Goal: Obtain resource: Download file/media

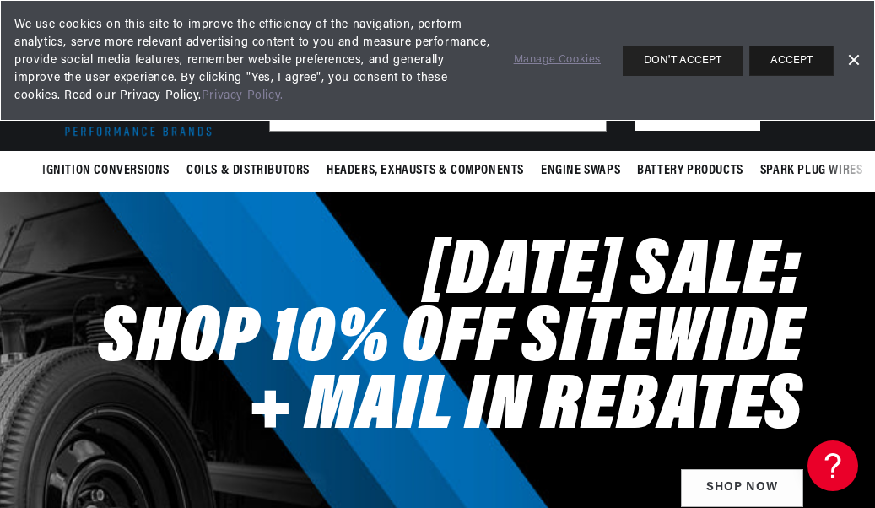
click at [771, 69] on button "ACCEPT" at bounding box center [791, 61] width 84 height 30
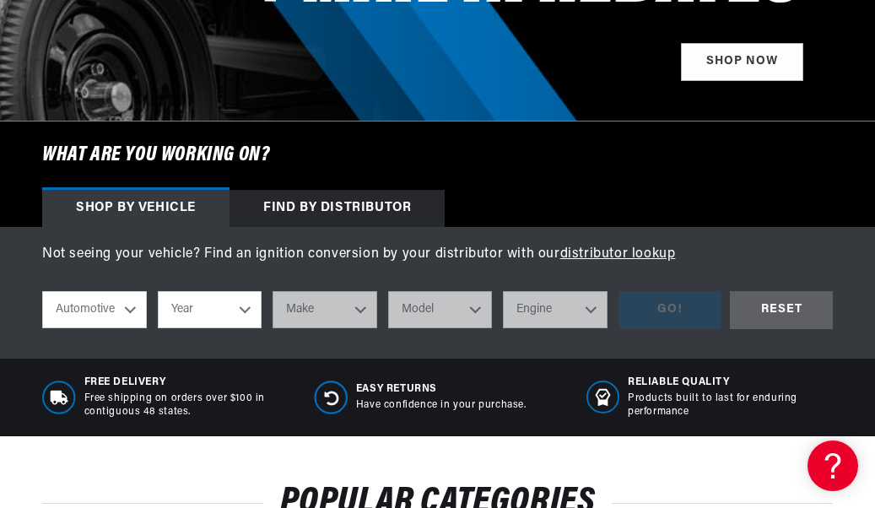
scroll to position [0, 1446]
select select "1975"
select select "Ford"
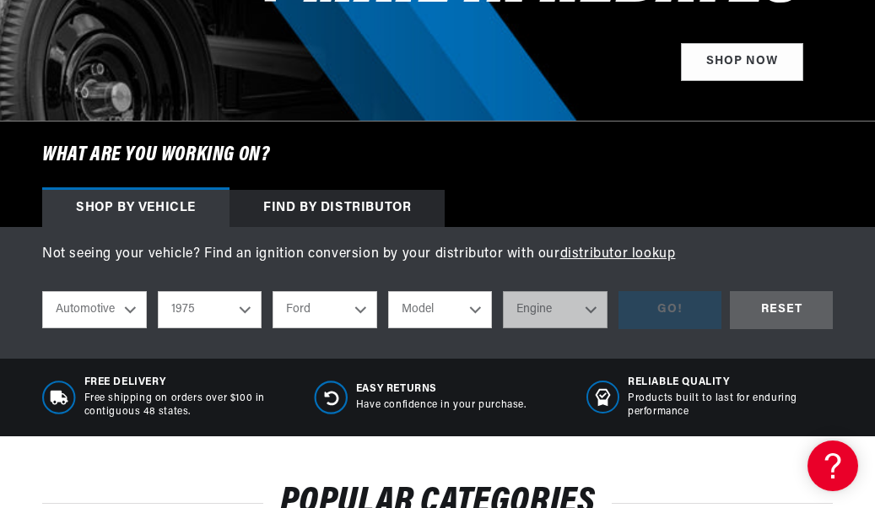
scroll to position [0, 0]
select select "F-250"
select select "390cid-6.4L"
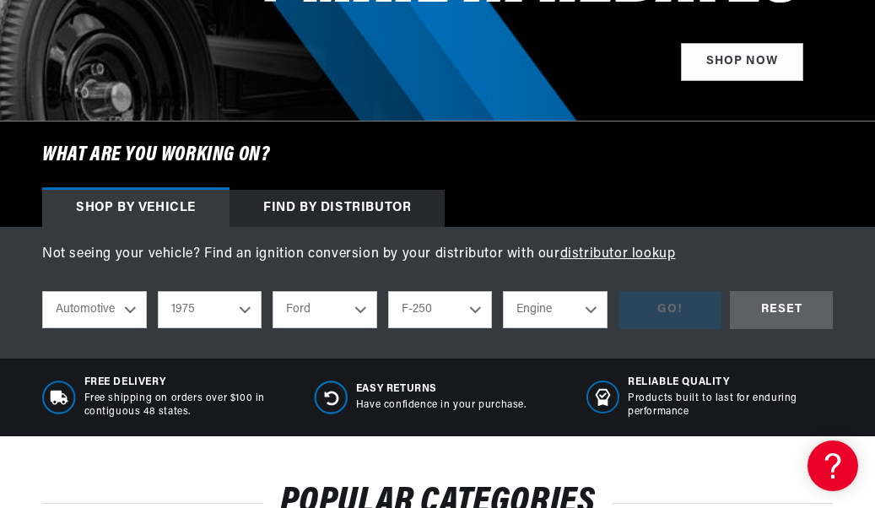
select select "390cid-6.4L"
click at [676, 295] on div "GO!" at bounding box center [669, 310] width 103 height 38
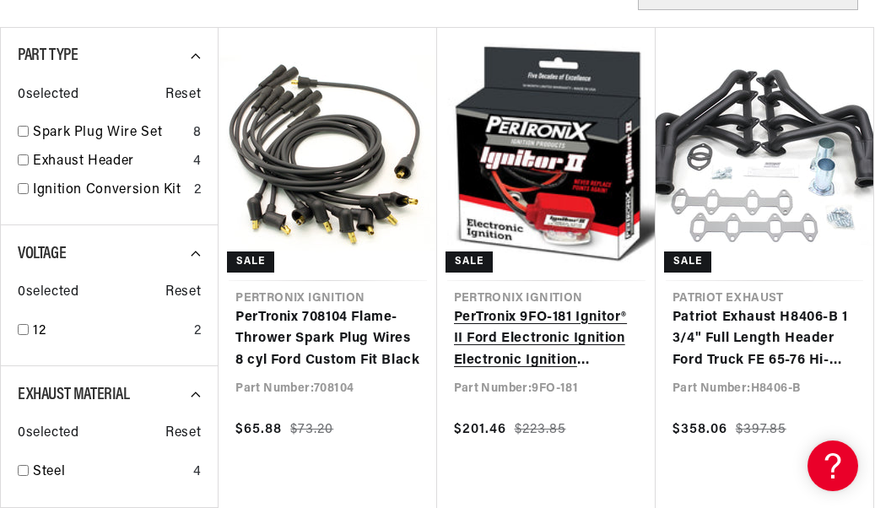
scroll to position [0, 631]
click at [532, 320] on link "PerTronix 9FO-181 Ignitor® II Ford Electronic Ignition Electronic Ignition Conv…" at bounding box center [546, 339] width 185 height 65
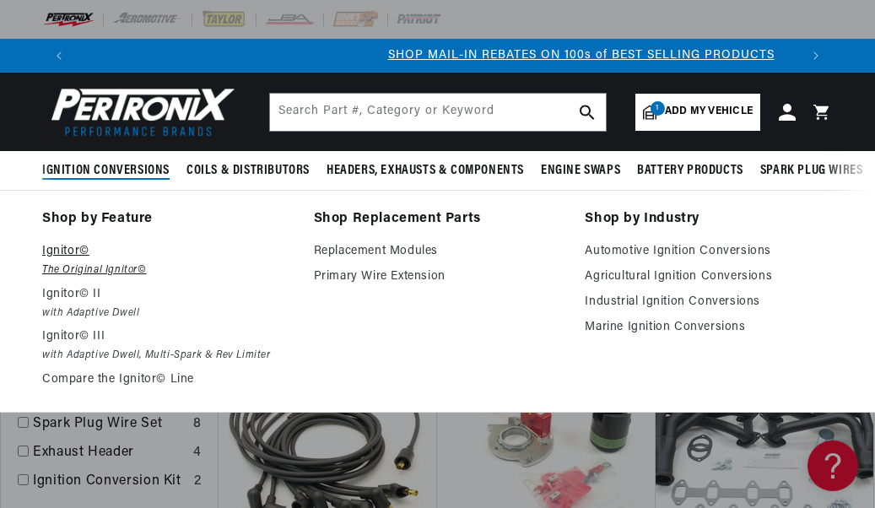
scroll to position [0, 723]
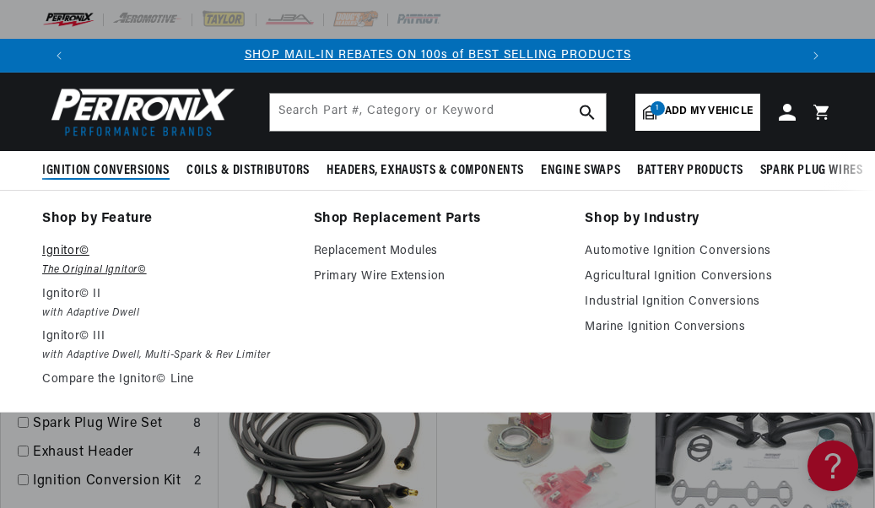
click at [112, 266] on em "The Original Ignitor©" at bounding box center [166, 271] width 248 height 18
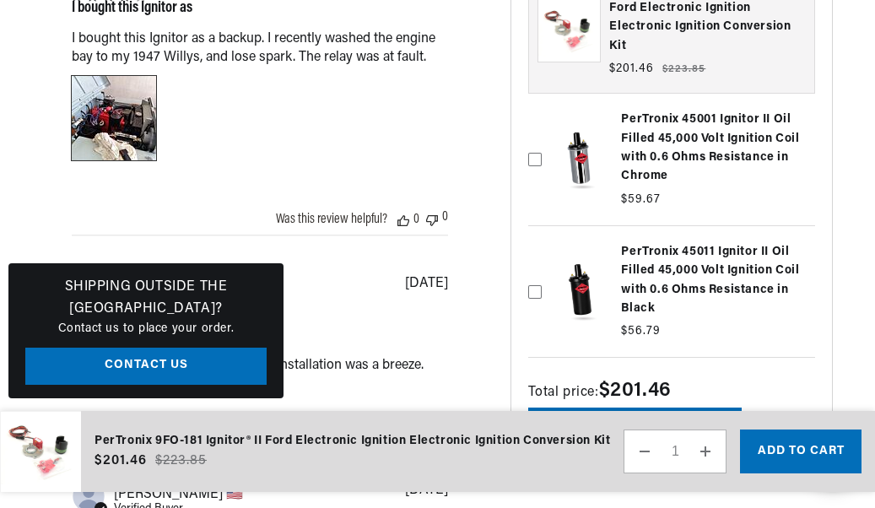
click at [120, 160] on div "Image of Review by Stephen S. on June 12, 23 number 1" at bounding box center [114, 118] width 84 height 84
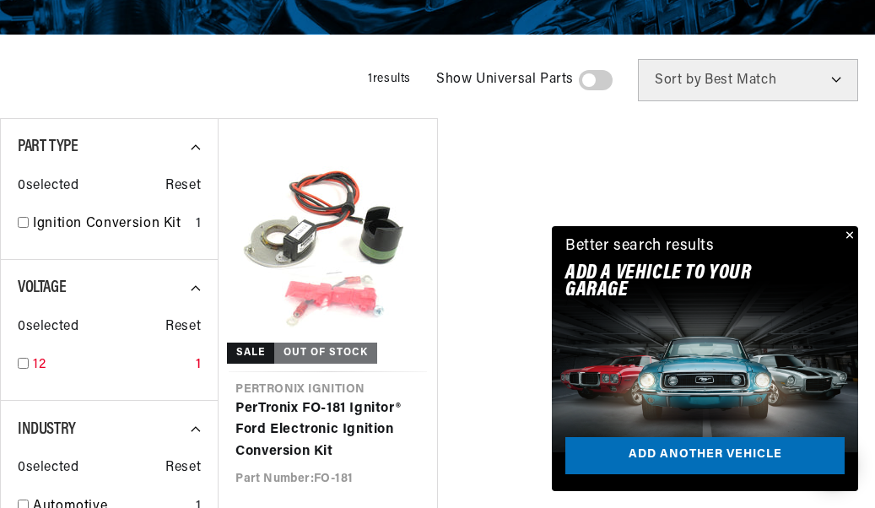
click at [23, 369] on input "checkbox" at bounding box center [23, 363] width 11 height 11
checkbox input "true"
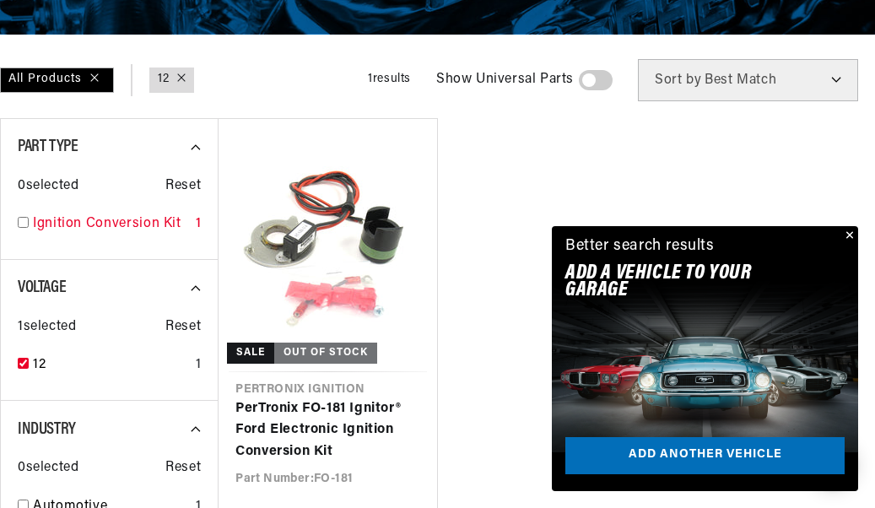
click at [23, 228] on input "checkbox" at bounding box center [23, 222] width 11 height 11
checkbox input "true"
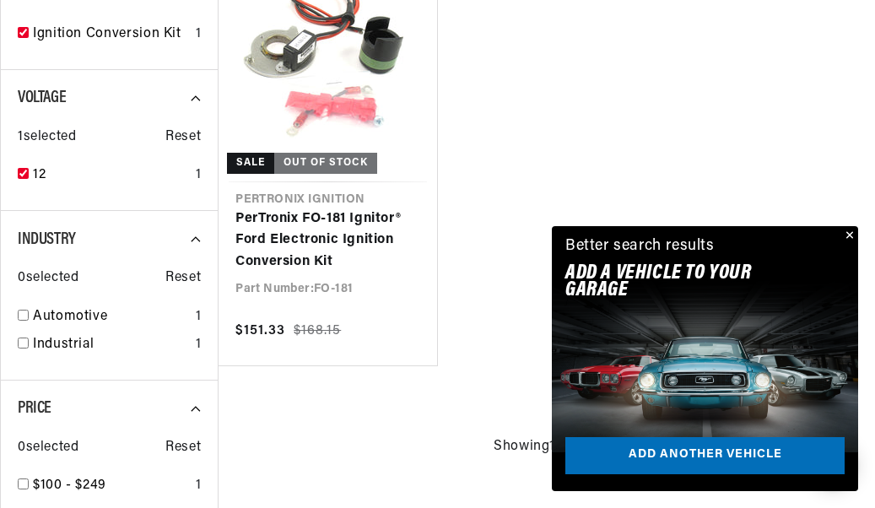
scroll to position [602, 0]
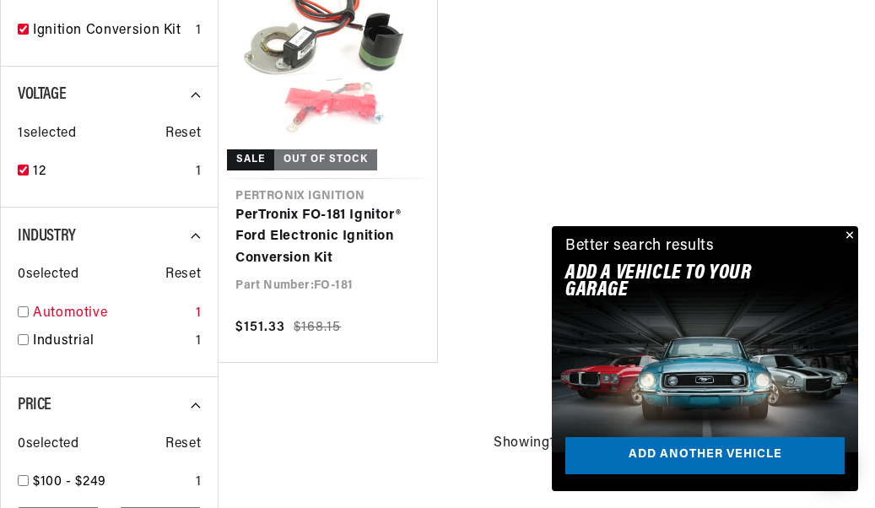
click at [23, 310] on input "checkbox" at bounding box center [23, 311] width 11 height 11
checkbox input "true"
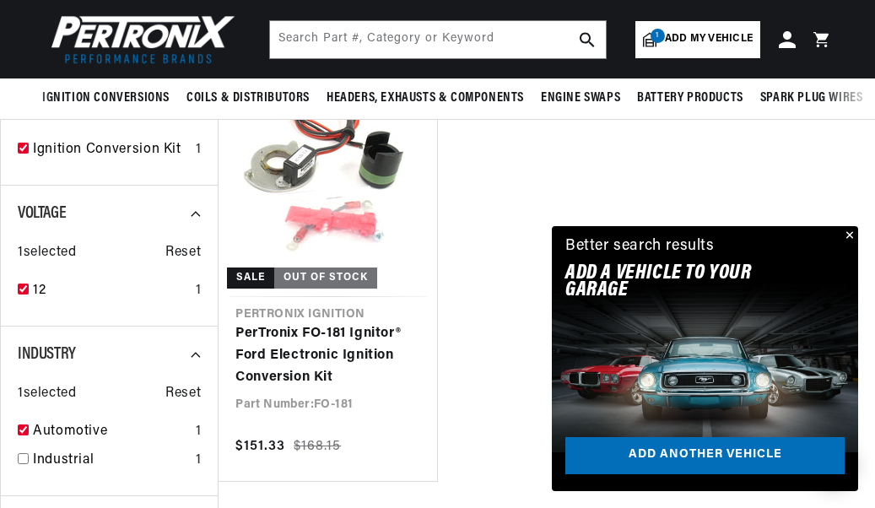
scroll to position [488, 0]
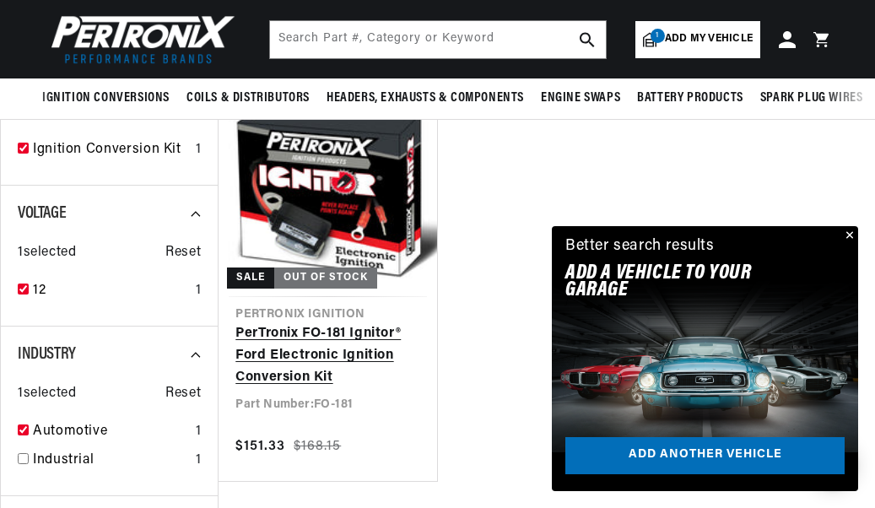
click at [274, 335] on link "PerTronix FO-181 Ignitor® Ford Electronic Ignition Conversion Kit" at bounding box center [327, 355] width 184 height 65
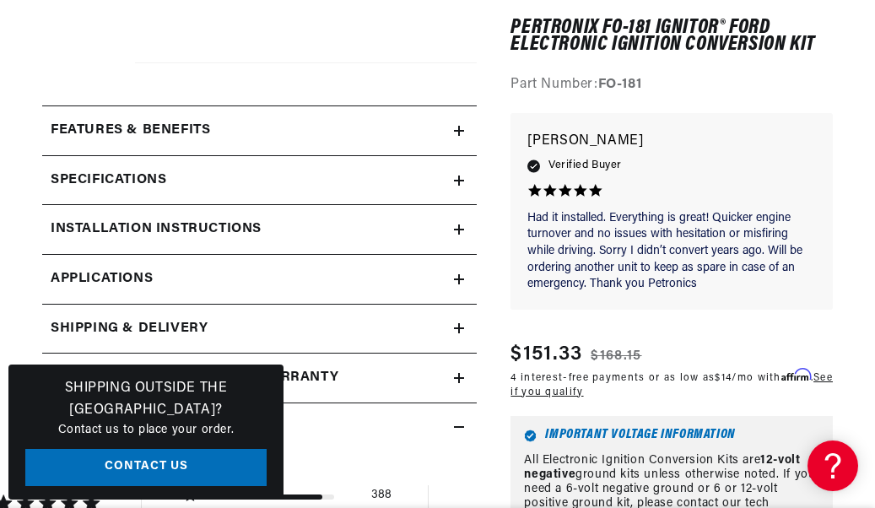
scroll to position [547, 0]
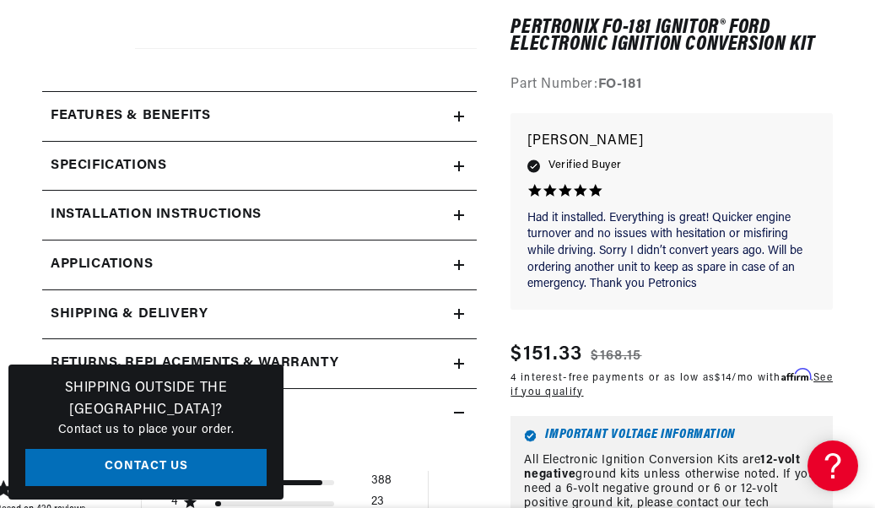
click at [219, 219] on h2 "Installation instructions" at bounding box center [156, 215] width 211 height 22
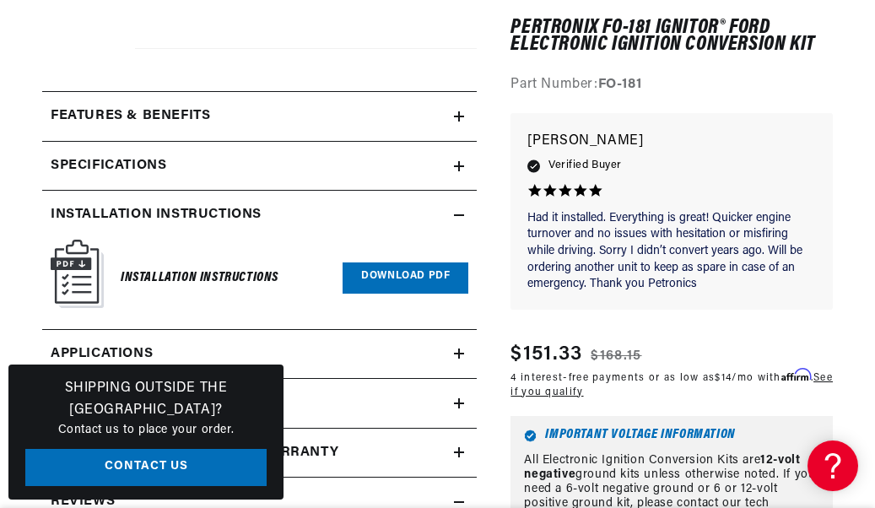
scroll to position [0, 0]
click at [374, 265] on link "Download PDF" at bounding box center [406, 277] width 126 height 31
